Goal: Information Seeking & Learning: Learn about a topic

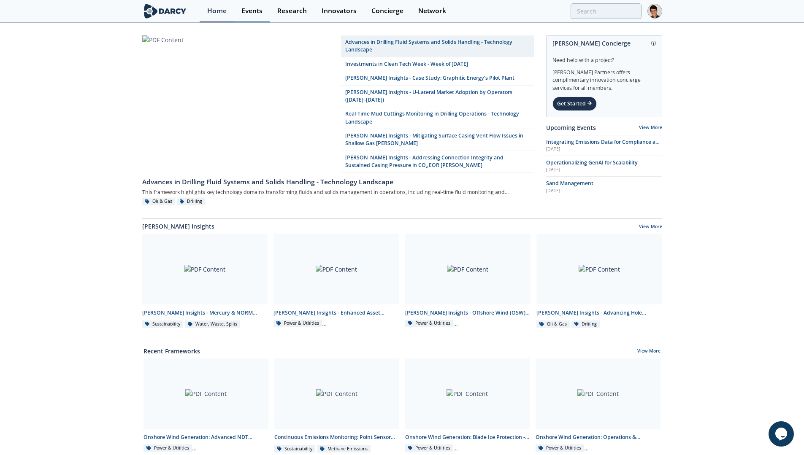
click at [256, 13] on div "Events" at bounding box center [251, 11] width 21 height 7
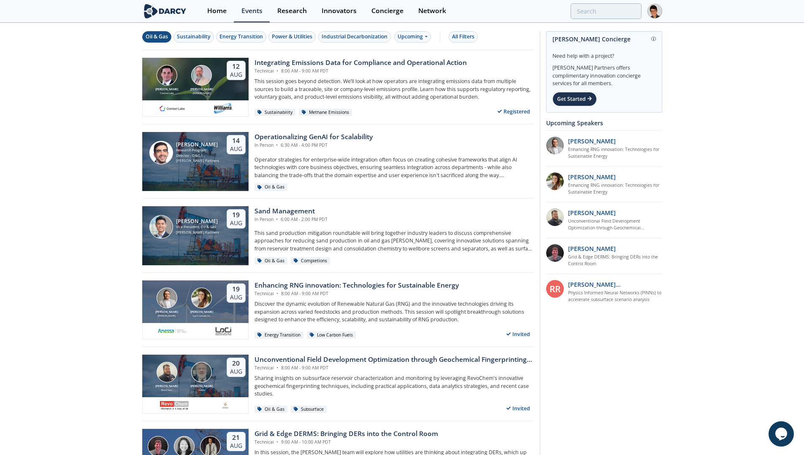
click at [158, 41] on div "Oil & Gas" at bounding box center [157, 37] width 22 height 8
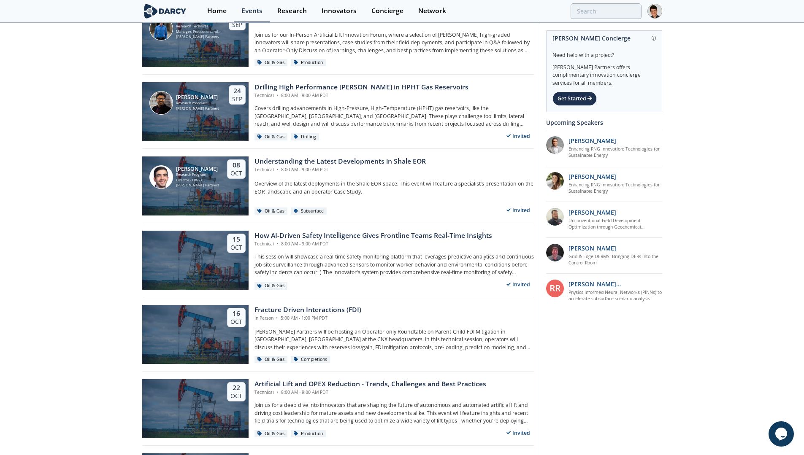
scroll to position [342, 0]
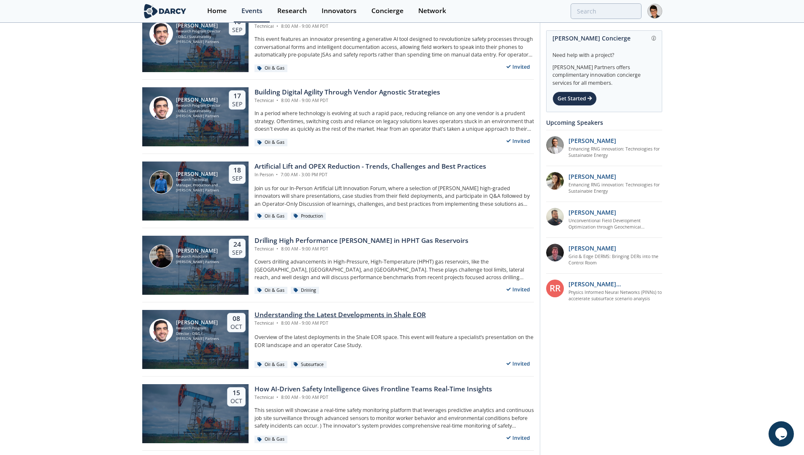
click at [330, 316] on div "Understanding the Latest Developments in Shale EOR" at bounding box center [340, 315] width 171 height 10
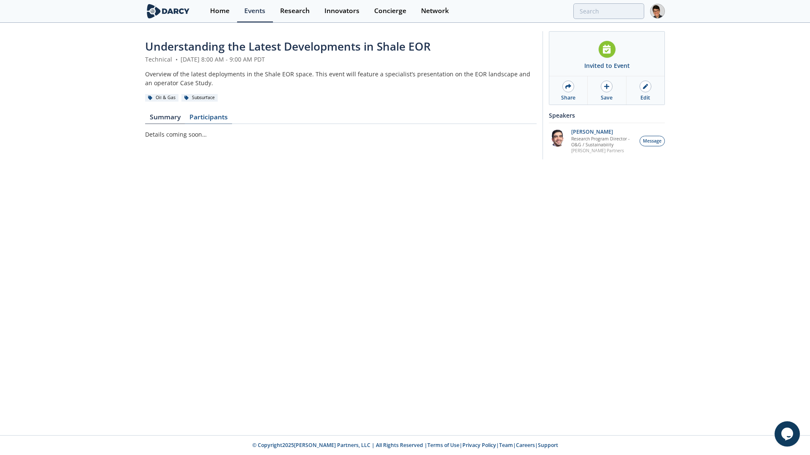
click at [212, 116] on link "Participants" at bounding box center [208, 119] width 47 height 10
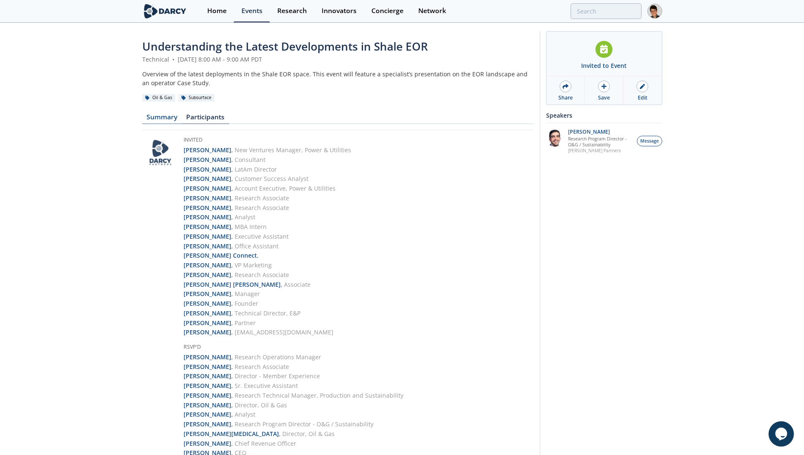
click at [163, 119] on link "Summary" at bounding box center [162, 119] width 40 height 10
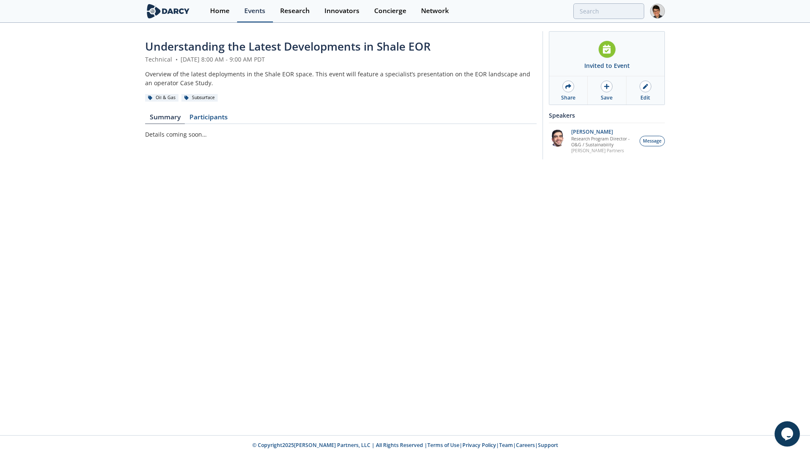
click at [255, 10] on div "Events" at bounding box center [254, 11] width 21 height 7
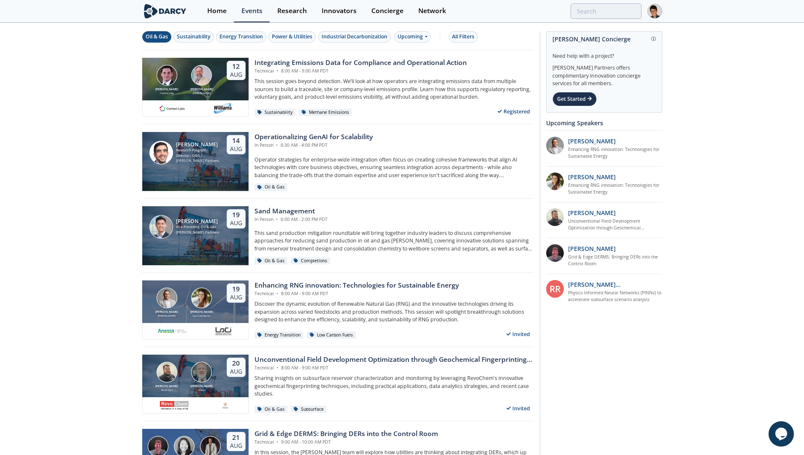
click at [158, 39] on div "Oil & Gas" at bounding box center [157, 37] width 22 height 8
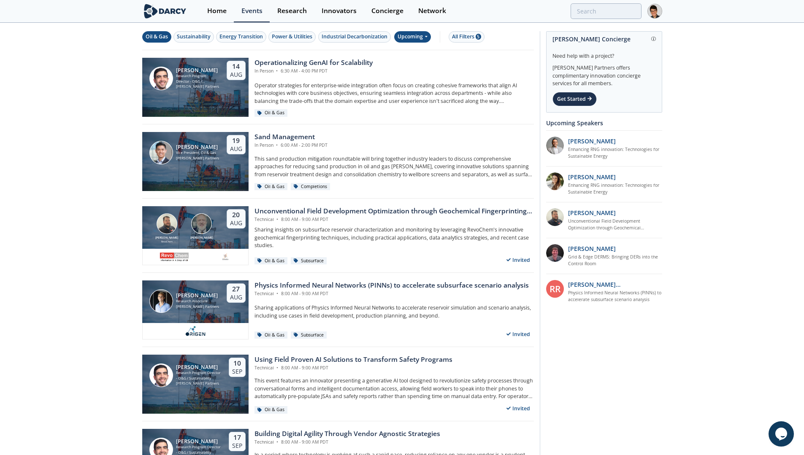
click at [419, 40] on div "Upcoming" at bounding box center [412, 36] width 37 height 11
click at [416, 63] on div "Past" at bounding box center [423, 65] width 52 height 14
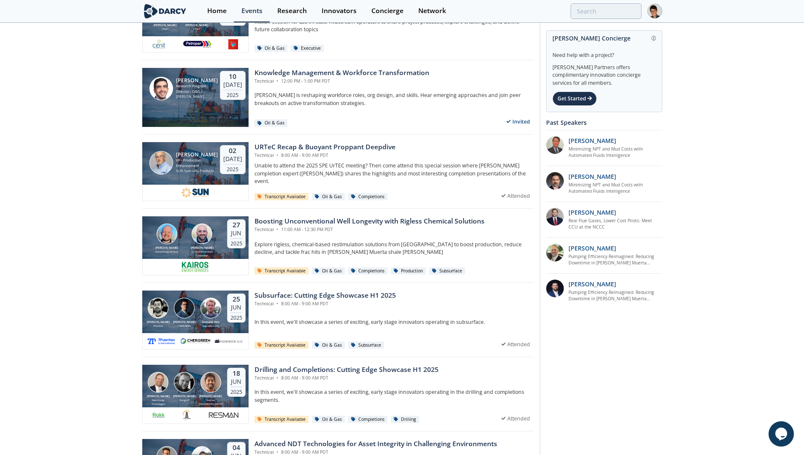
scroll to position [346, 0]
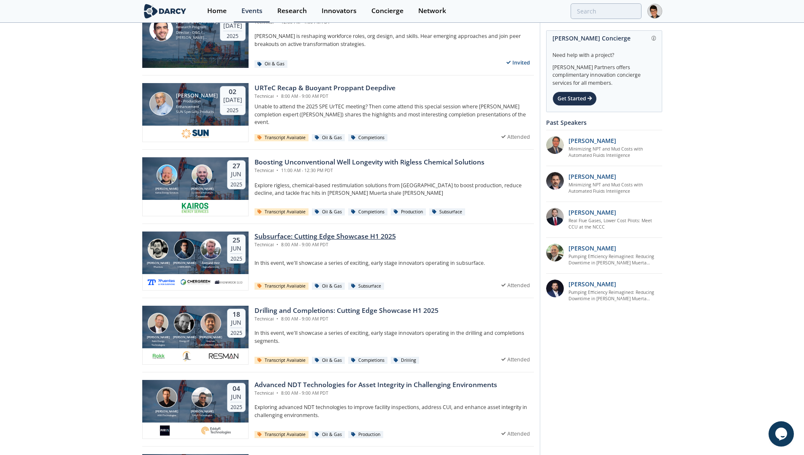
click at [301, 239] on div "Subsurface: Cutting Edge Showcase H1 2025" at bounding box center [325, 237] width 141 height 10
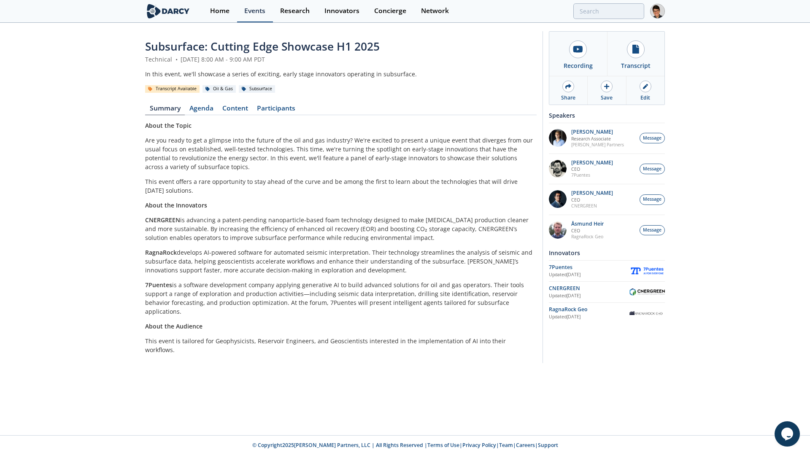
click at [263, 13] on div "Events" at bounding box center [254, 11] width 21 height 7
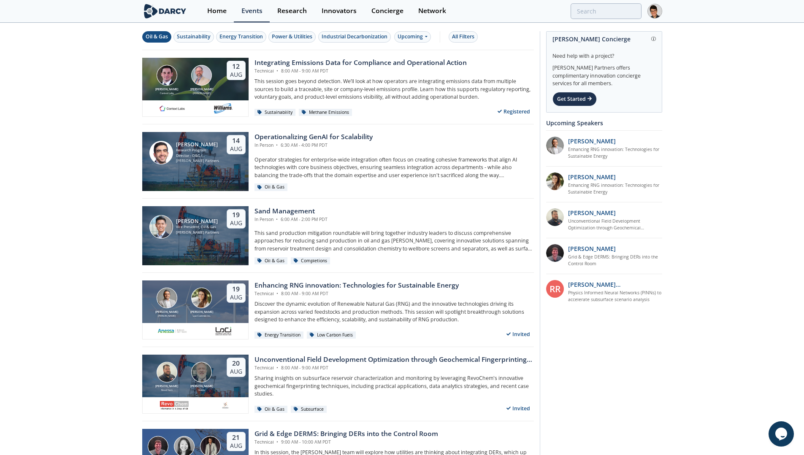
click at [165, 38] on div "Oil & Gas" at bounding box center [157, 37] width 22 height 8
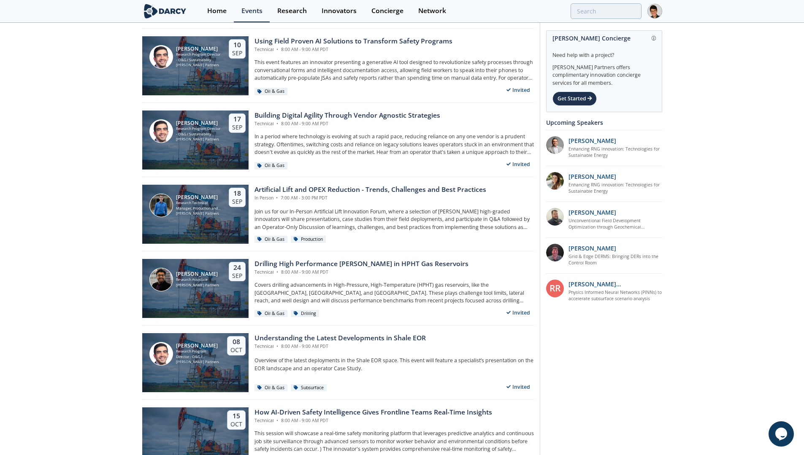
scroll to position [366, 0]
